Goal: Information Seeking & Learning: Learn about a topic

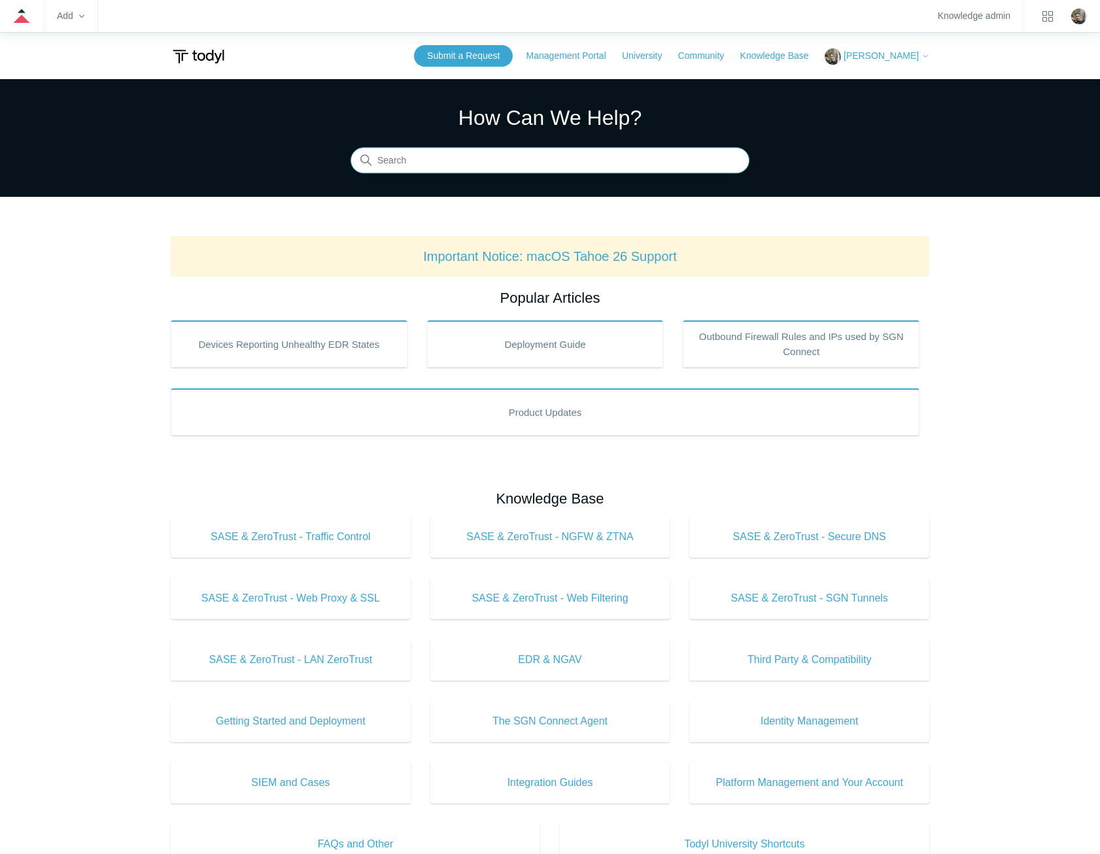
click at [670, 160] on input "Search" at bounding box center [550, 161] width 399 height 26
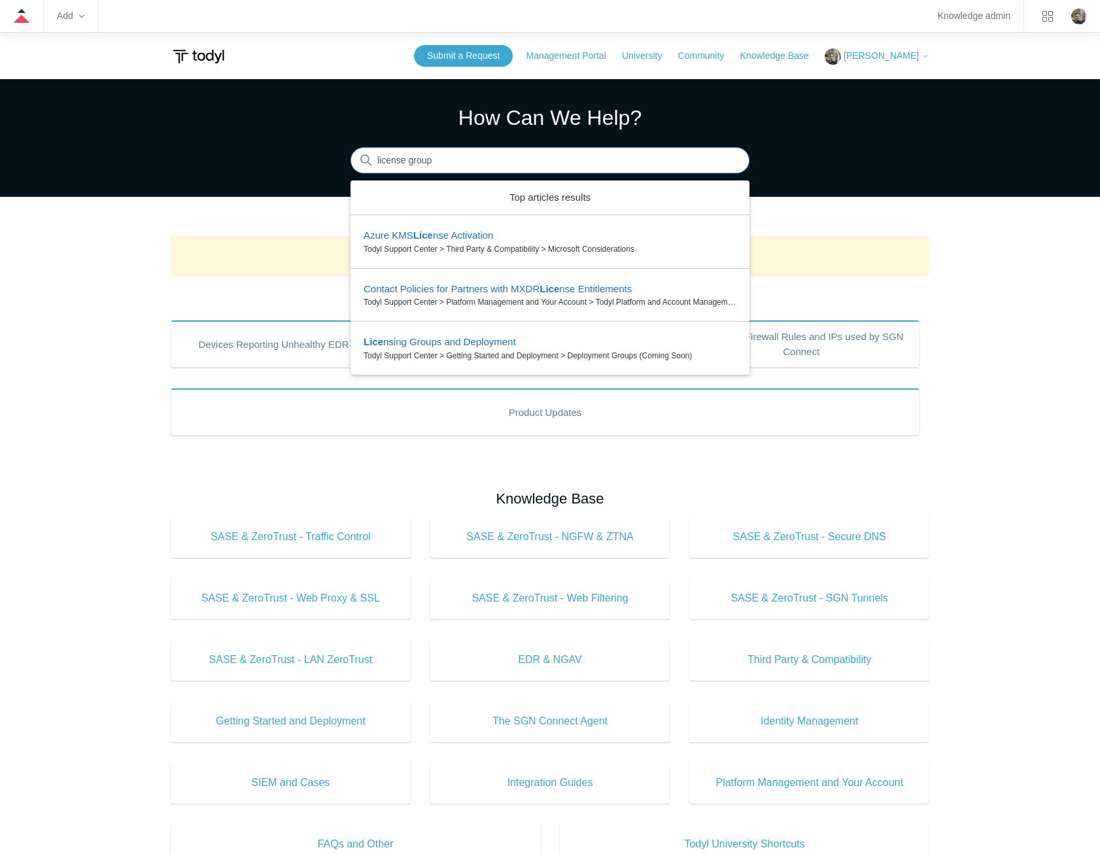
type input "license groups"
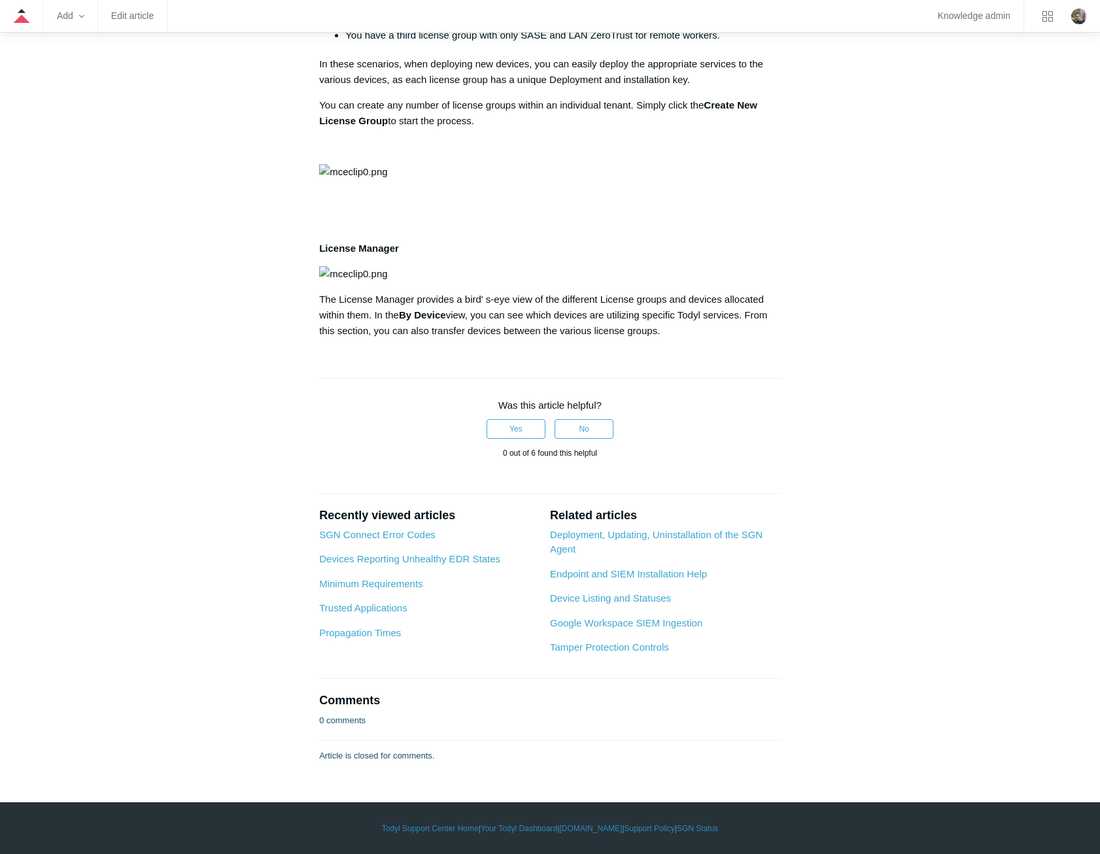
scroll to position [839, 0]
click at [718, 531] on link "Deployment, Updating, Uninstallation of the SGN Agent" at bounding box center [656, 542] width 213 height 26
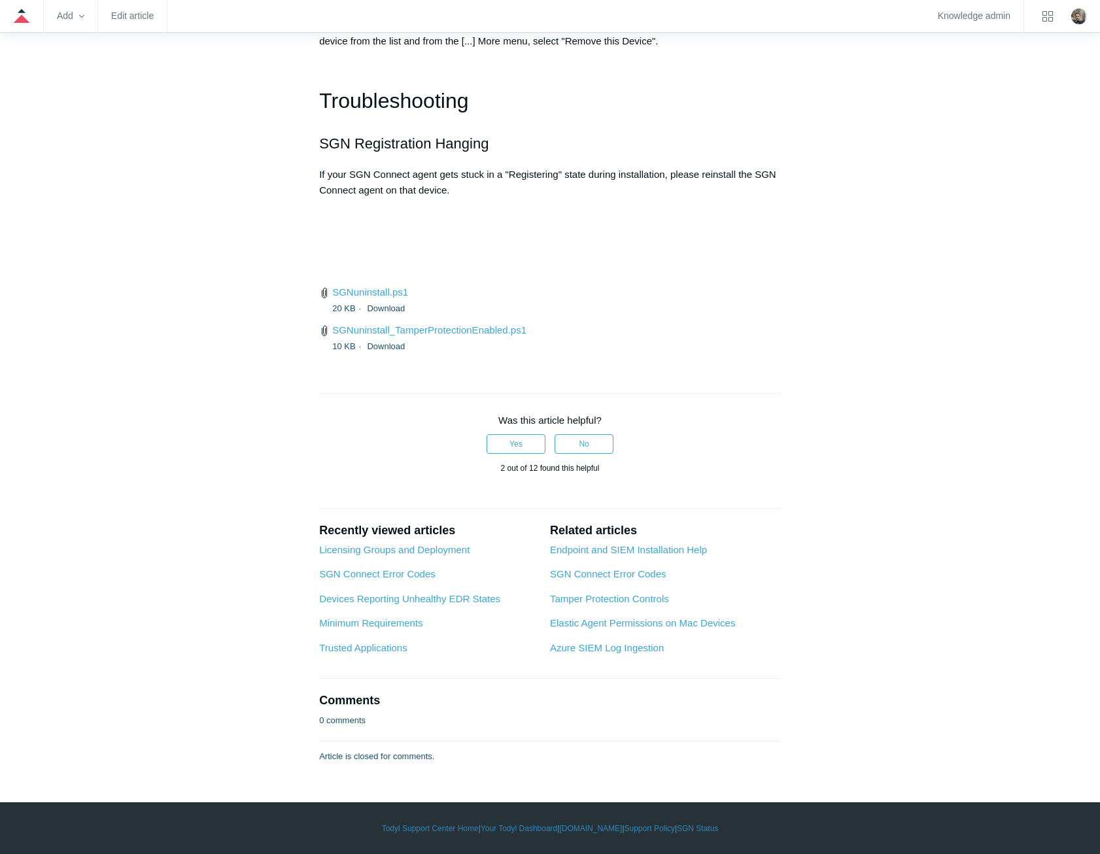
scroll to position [3467, 0]
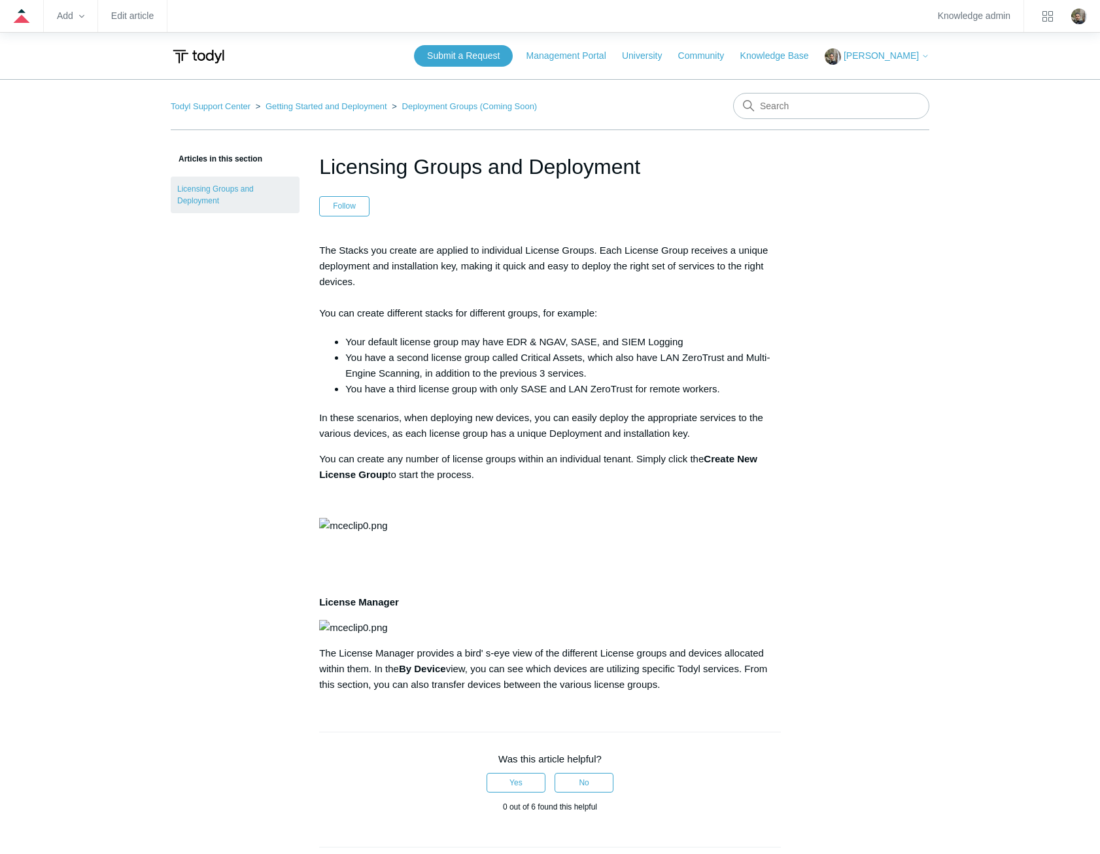
scroll to position [839, 0]
